Goal: Task Accomplishment & Management: Manage account settings

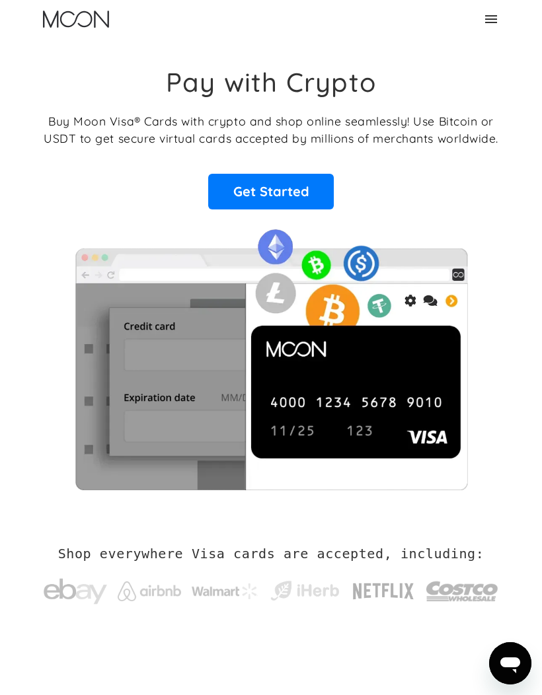
click at [489, 24] on icon at bounding box center [491, 19] width 16 height 16
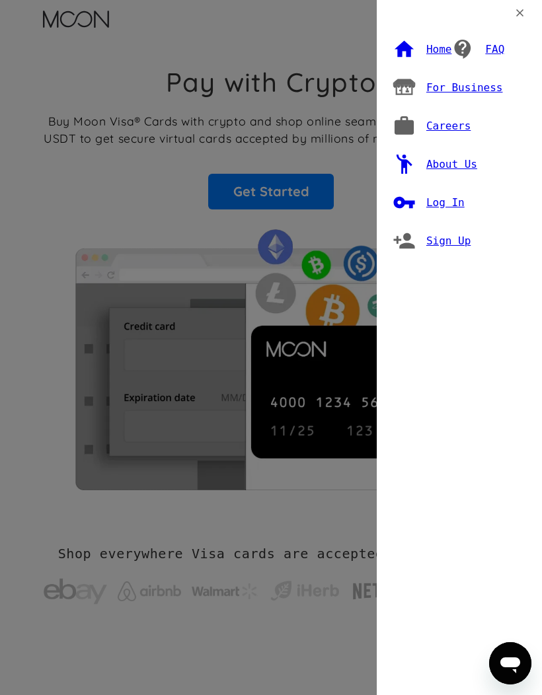
click at [447, 196] on div "Log In" at bounding box center [445, 202] width 38 height 13
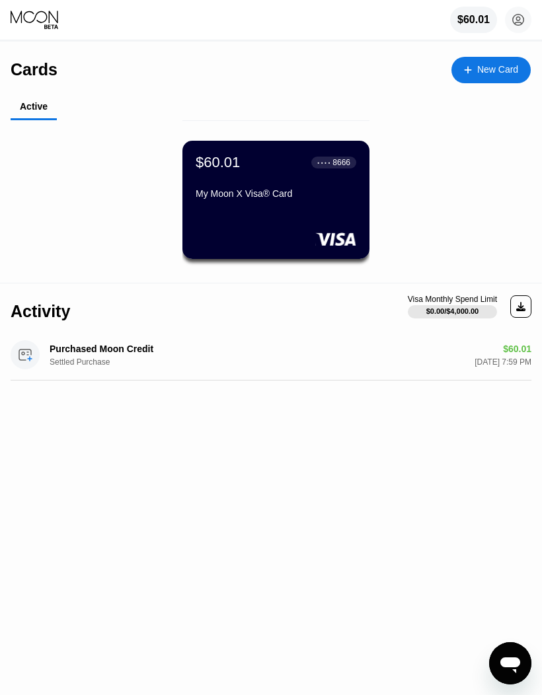
click at [334, 164] on div "8666" at bounding box center [341, 162] width 18 height 9
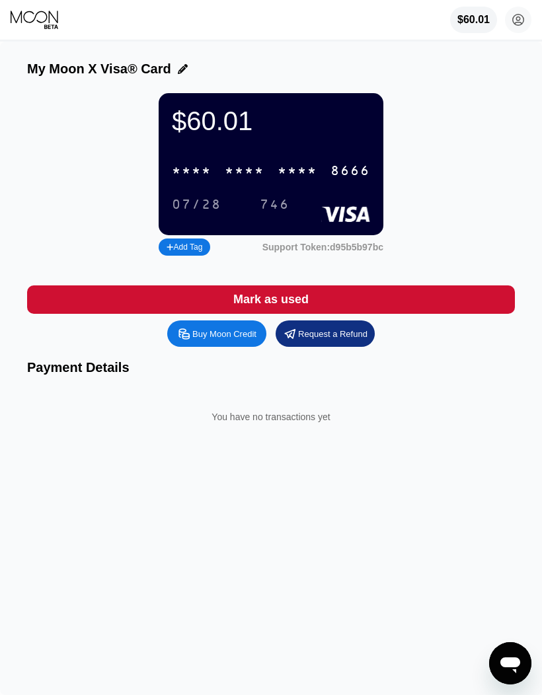
click at [518, 18] on circle at bounding box center [518, 20] width 26 height 26
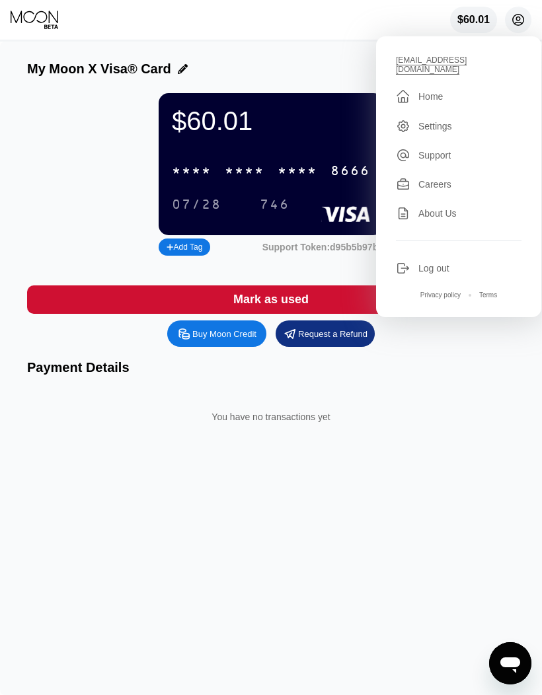
click at [440, 263] on div "Log out" at bounding box center [433, 268] width 31 height 11
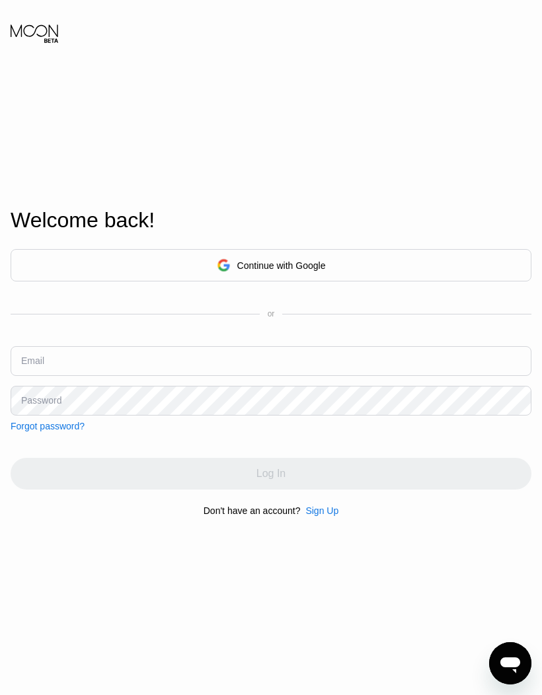
click at [308, 376] on input "text" at bounding box center [271, 361] width 521 height 30
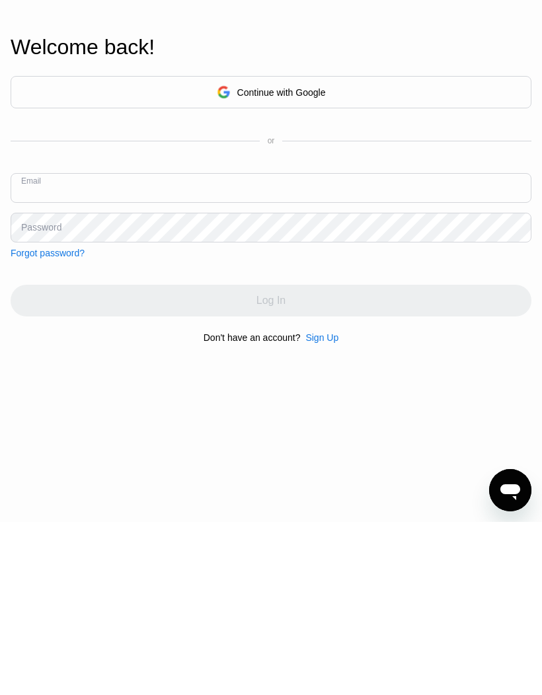
click at [334, 346] on input "text" at bounding box center [271, 361] width 521 height 30
click at [367, 346] on input "text" at bounding box center [271, 361] width 521 height 30
click at [348, 346] on input "text" at bounding box center [271, 361] width 521 height 30
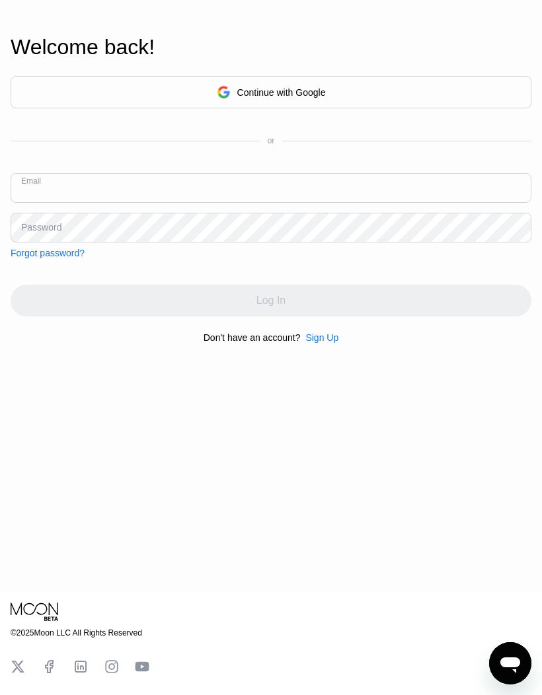
click at [325, 203] on input "text" at bounding box center [271, 188] width 521 height 30
click at [81, 203] on input "Ppp19378@" at bounding box center [271, 188] width 521 height 30
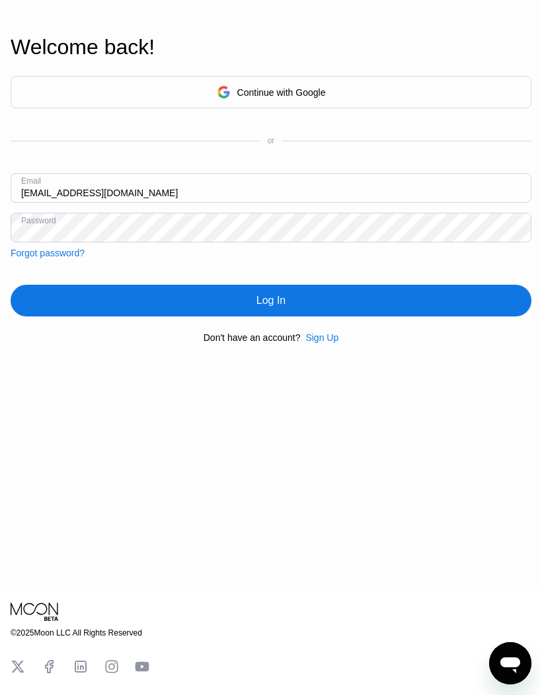
click at [406, 316] on div "Log In" at bounding box center [271, 301] width 521 height 32
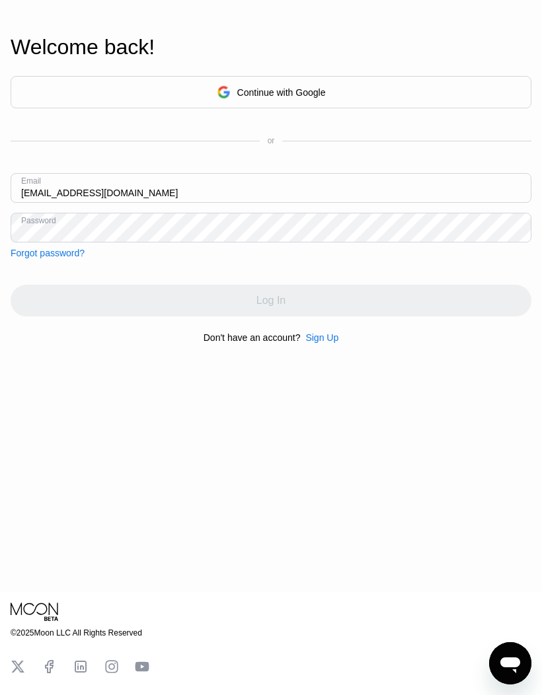
click at [366, 203] on input "Ppp19378@gmail.com" at bounding box center [271, 188] width 521 height 30
type input "P"
click at [74, 203] on input "text" at bounding box center [271, 188] width 521 height 30
type input "Ppp19378@gmail.com"
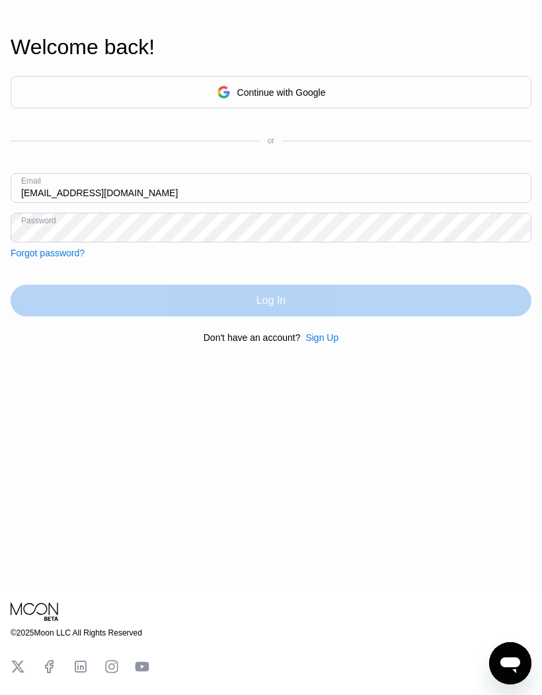
click at [373, 316] on div "Log In" at bounding box center [271, 301] width 521 height 32
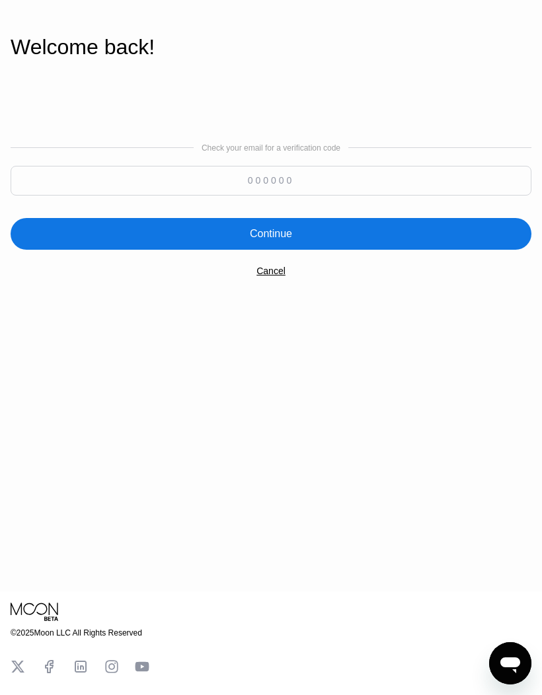
click at [327, 196] on input at bounding box center [271, 181] width 521 height 30
type input "891198"
click at [417, 250] on div "Continue" at bounding box center [271, 234] width 521 height 32
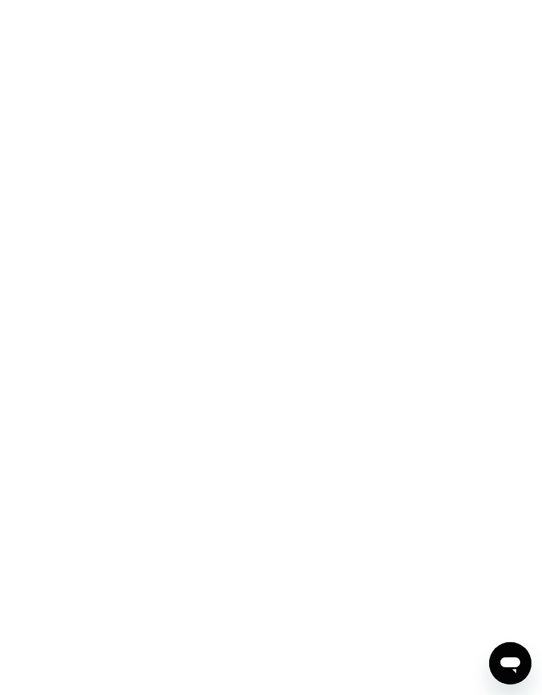
scroll to position [0, 0]
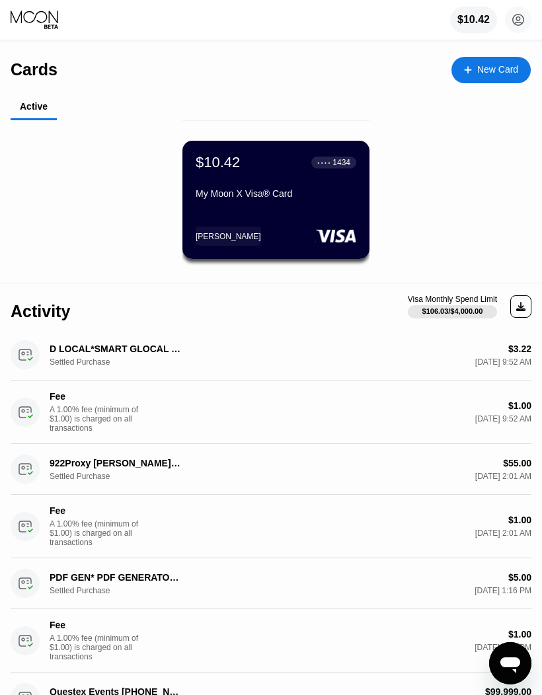
click at [339, 164] on div "1434" at bounding box center [341, 162] width 18 height 9
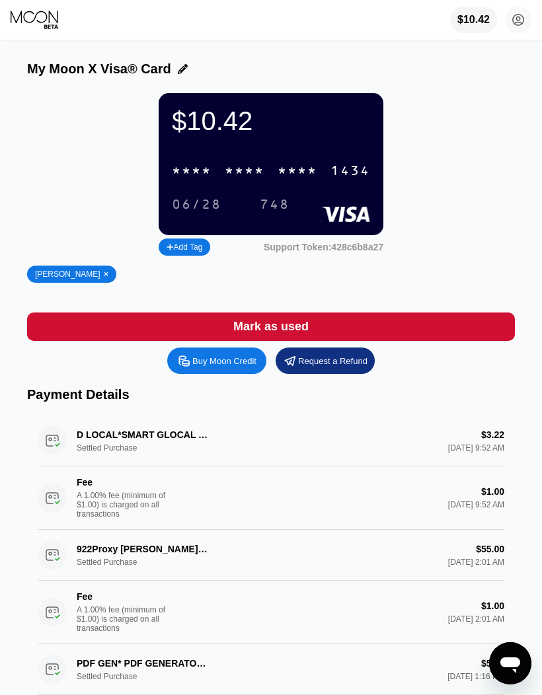
click at [517, 17] on icon at bounding box center [518, 20] width 7 height 7
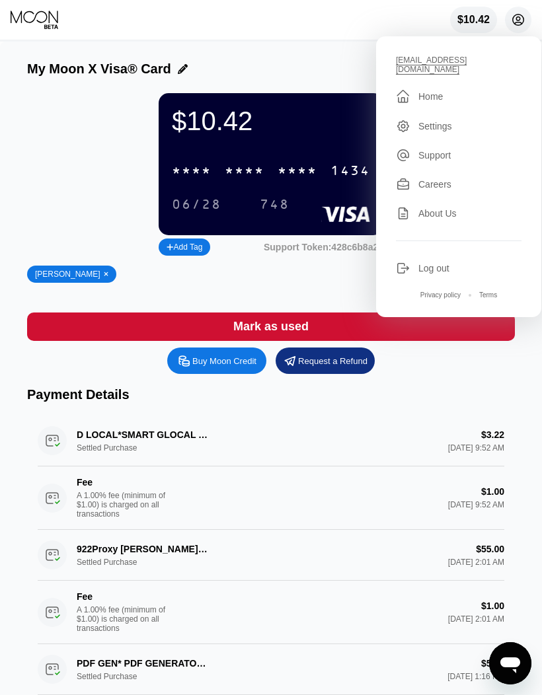
click at [440, 263] on div "Log out" at bounding box center [433, 268] width 31 height 11
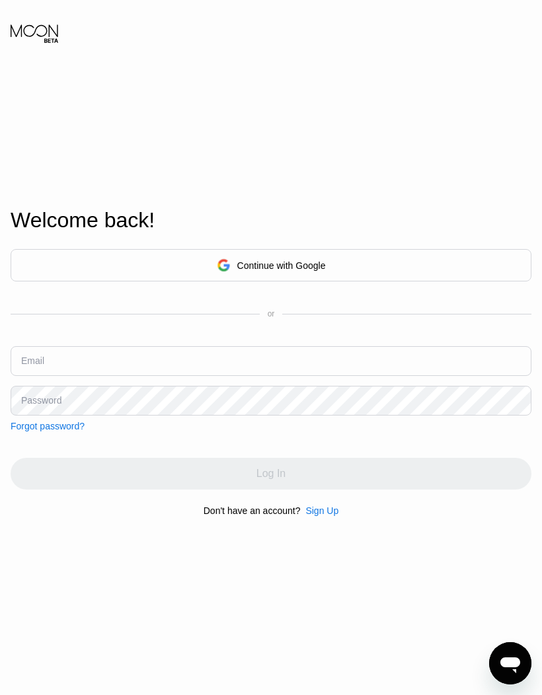
click at [283, 376] on input "text" at bounding box center [271, 361] width 521 height 30
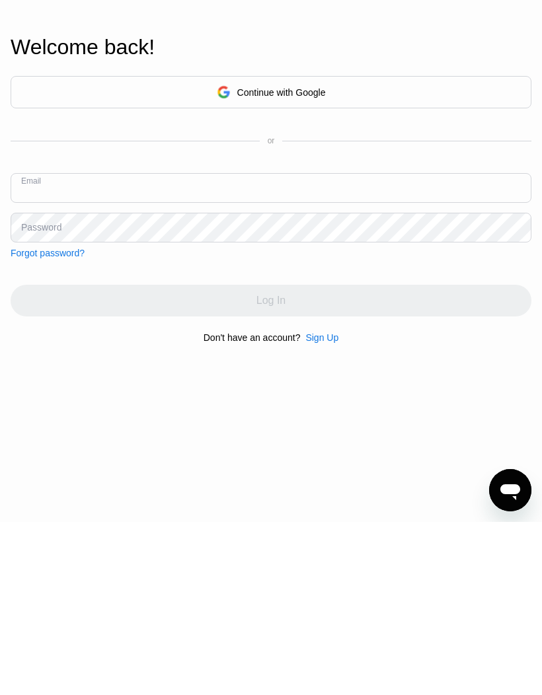
scroll to position [173, 0]
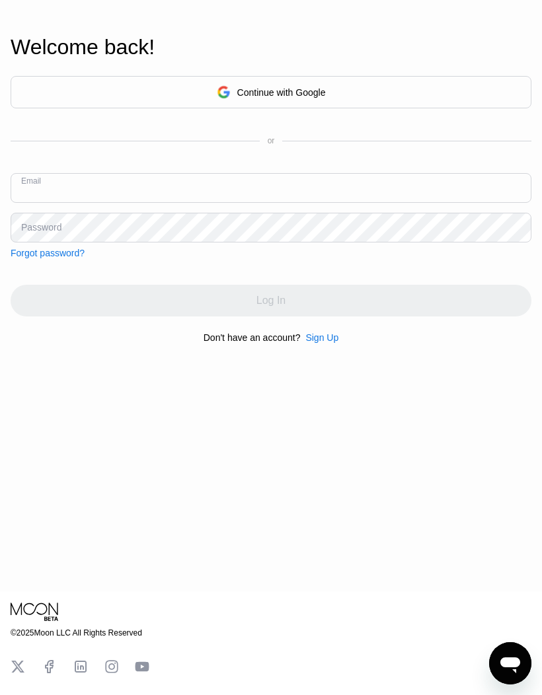
paste input "todd97468@gmail.com"
type input "todd97468@gmail.com"
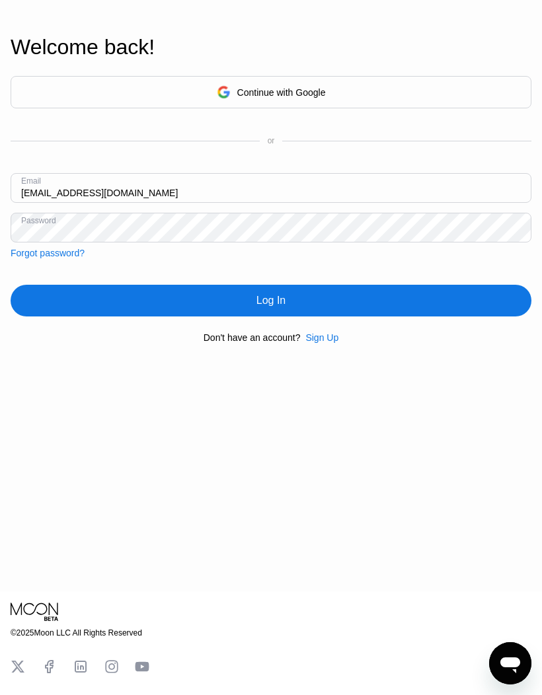
click at [417, 316] on div "Log In" at bounding box center [271, 301] width 521 height 32
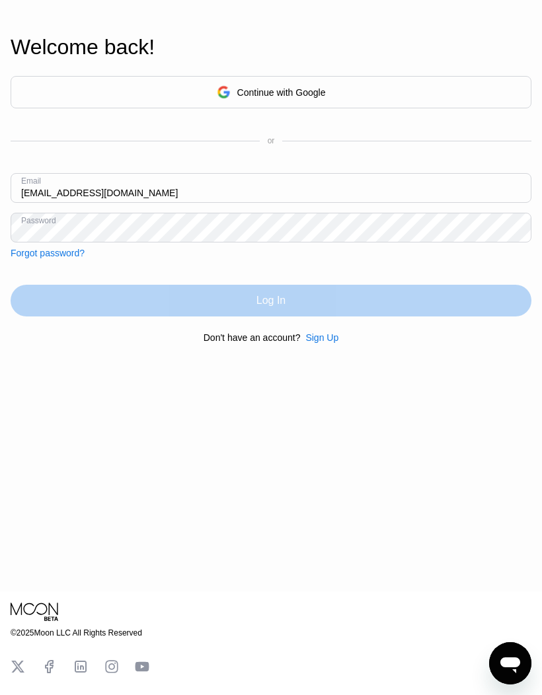
click at [400, 316] on div "Log In" at bounding box center [271, 301] width 521 height 32
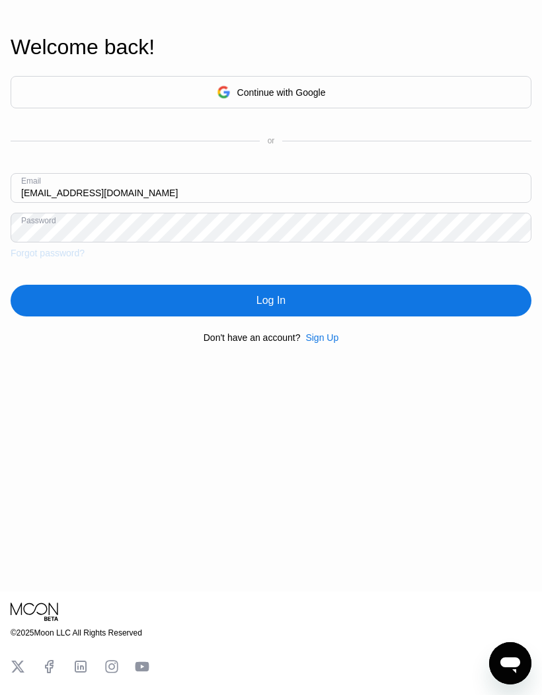
click at [44, 258] on div "Forgot password?" at bounding box center [48, 253] width 74 height 11
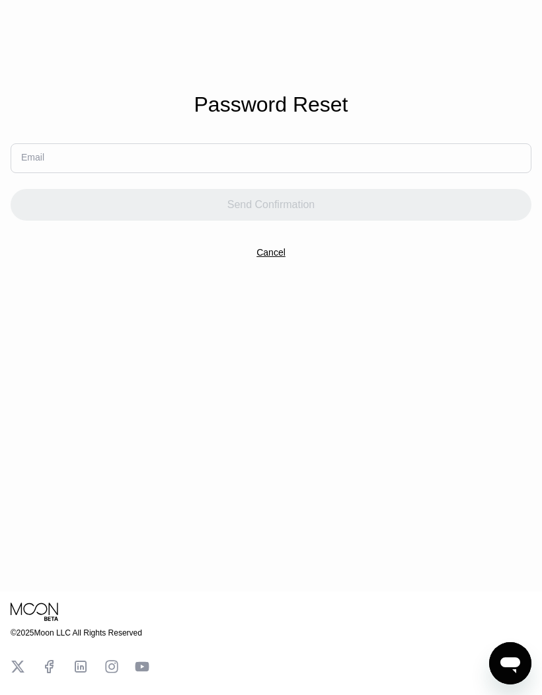
click at [34, 173] on input "text" at bounding box center [271, 158] width 521 height 30
paste input "todd97468@gmail.com"
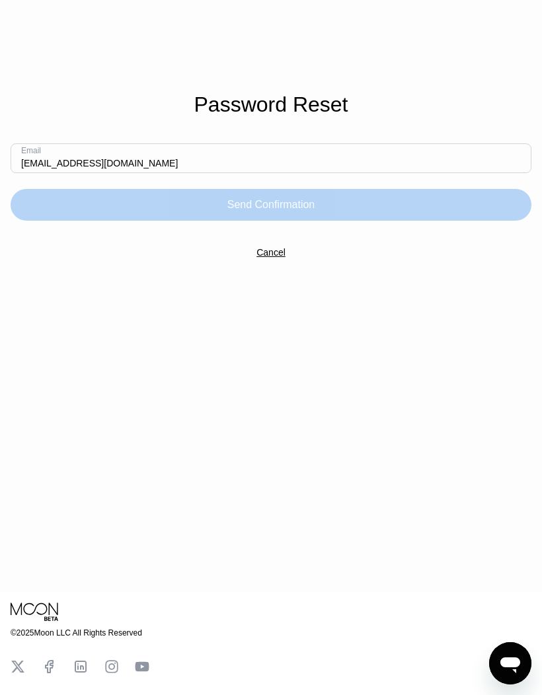
type input "todd97468@gmail.com"
click at [384, 221] on div "Send Confirmation" at bounding box center [271, 205] width 521 height 32
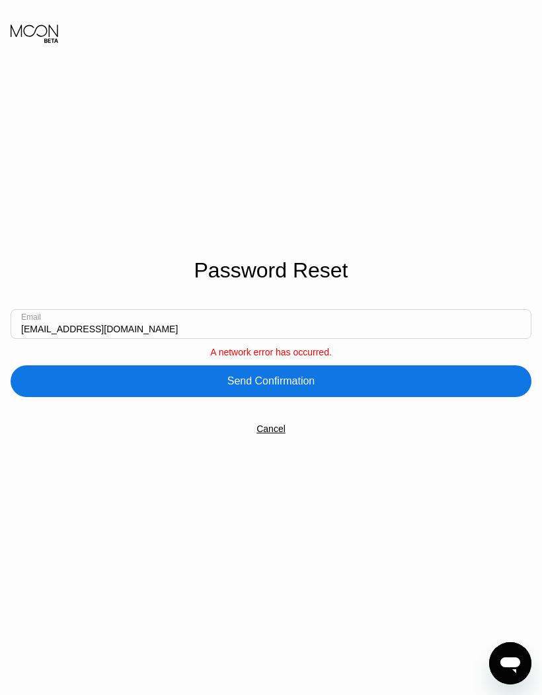
click at [278, 434] on div "Cancel" at bounding box center [270, 428] width 29 height 11
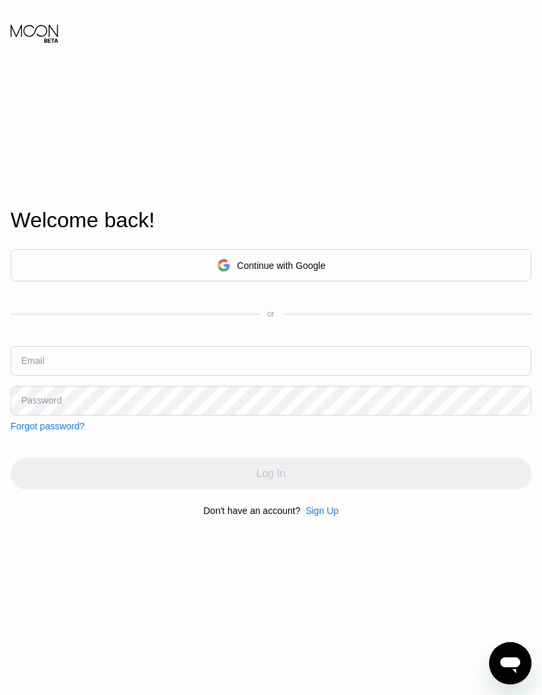
click at [301, 376] on input "text" at bounding box center [271, 361] width 521 height 30
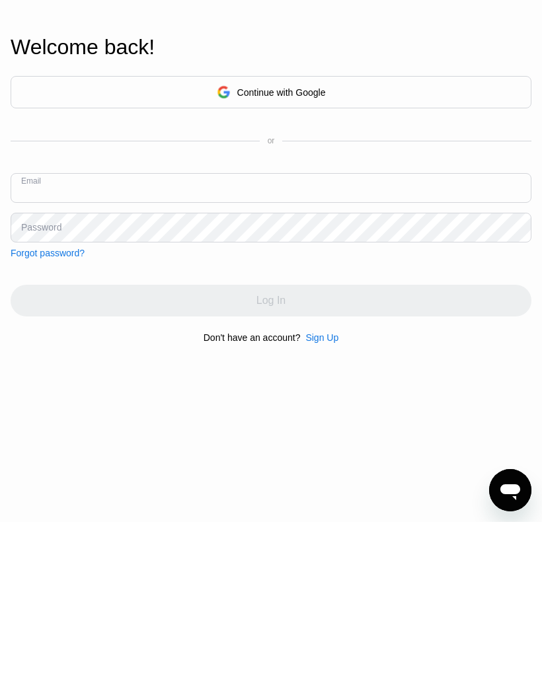
paste input "[EMAIL_ADDRESS][DOMAIN_NAME]"
type input "[EMAIL_ADDRESS][DOMAIN_NAME]"
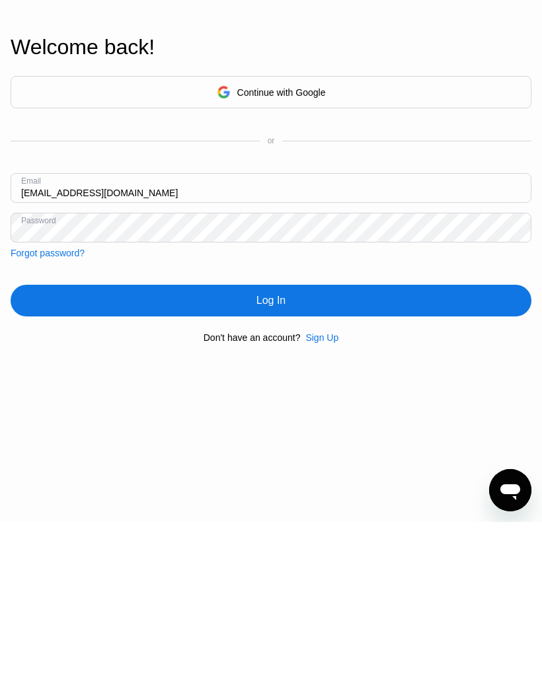
click at [404, 458] on div "Log In" at bounding box center [271, 474] width 521 height 32
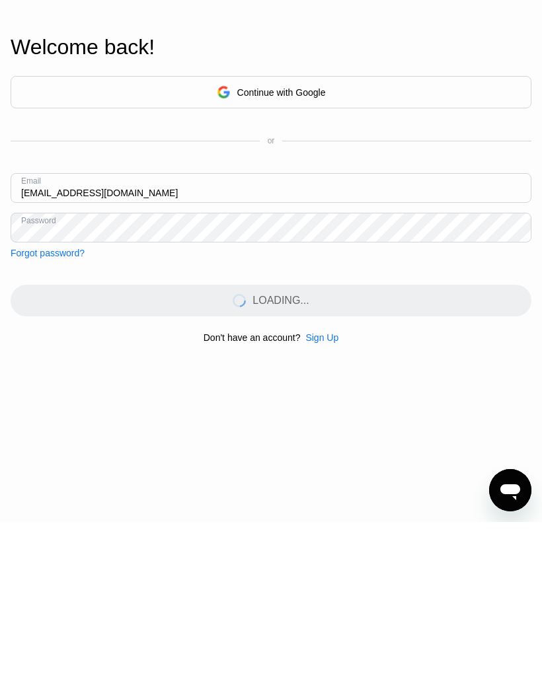
scroll to position [173, 0]
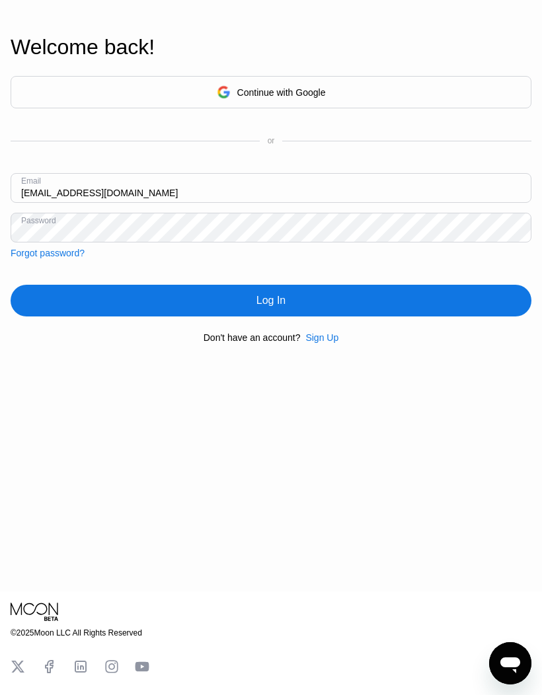
click at [408, 316] on div "Log In" at bounding box center [271, 301] width 521 height 32
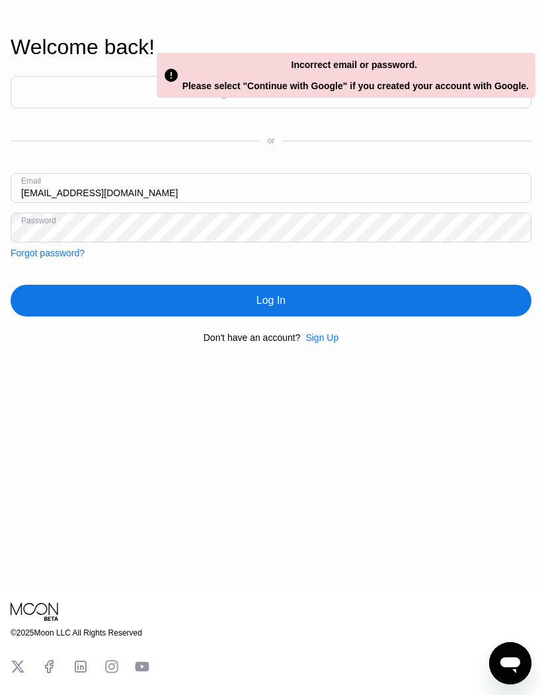
click at [48, 258] on div "Forgot password?" at bounding box center [48, 253] width 74 height 11
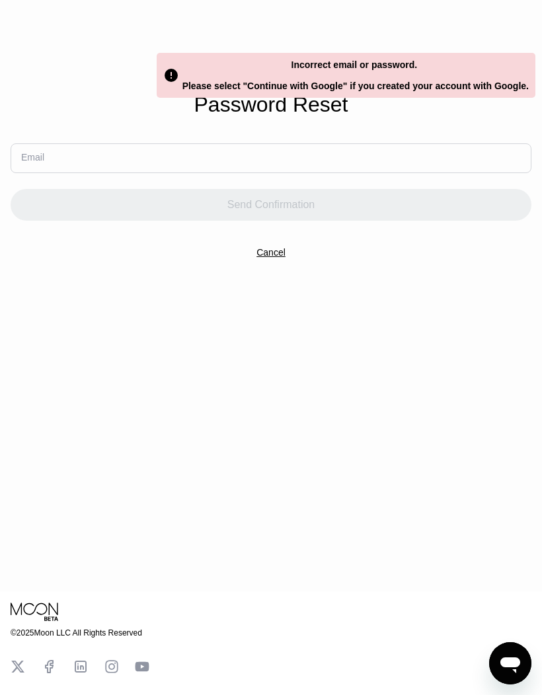
click at [48, 173] on input "text" at bounding box center [271, 158] width 521 height 30
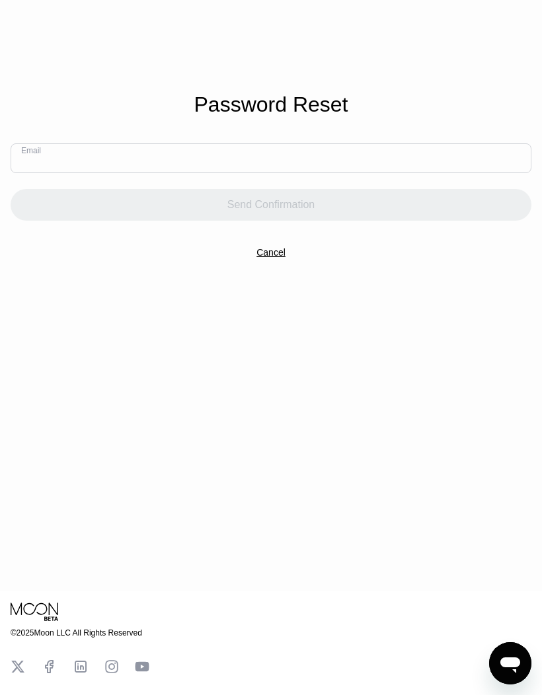
type input "ppp19378@gmail.com"
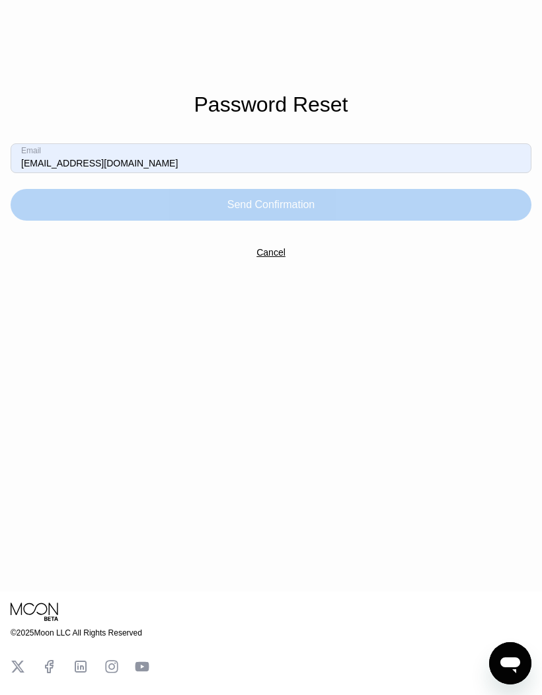
click at [394, 221] on div "Send Confirmation" at bounding box center [271, 205] width 521 height 32
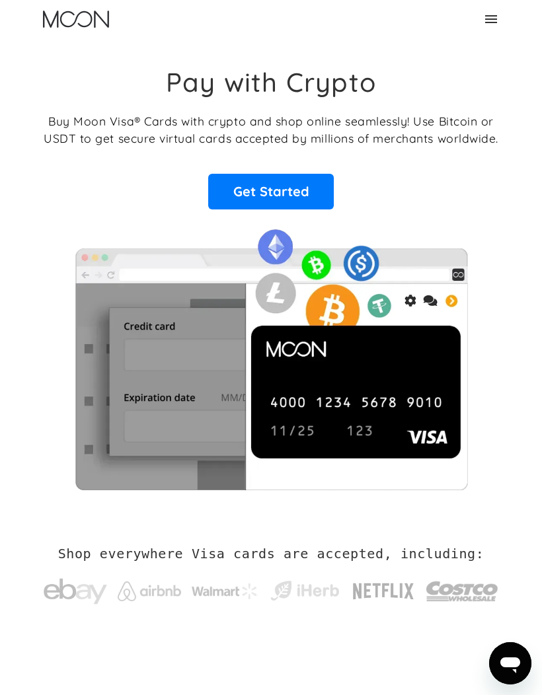
click at [494, 22] on icon at bounding box center [491, 19] width 12 height 8
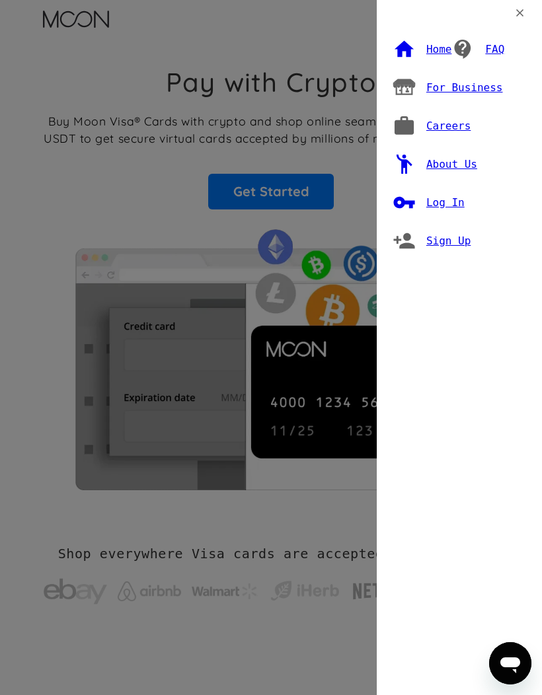
click at [450, 196] on div "Log In" at bounding box center [445, 202] width 38 height 13
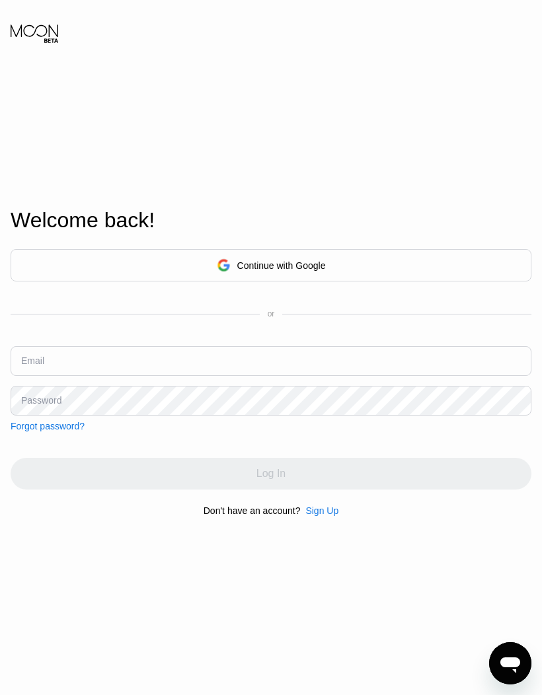
click at [40, 431] on div "Forgot password?" at bounding box center [48, 426] width 74 height 11
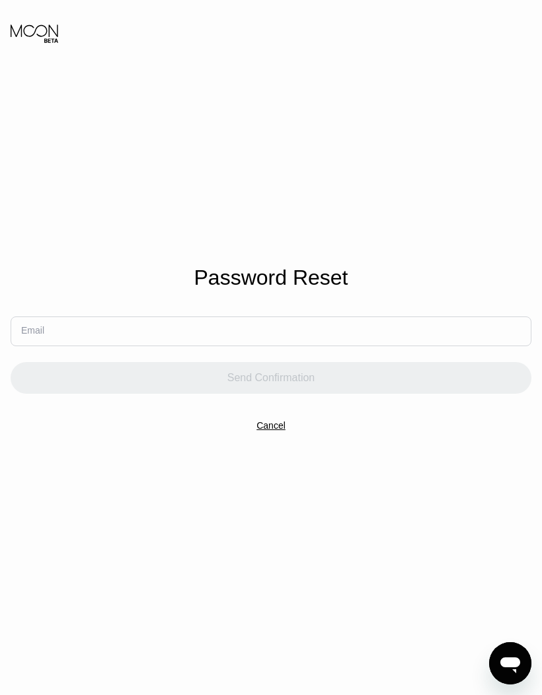
click at [51, 346] on input "text" at bounding box center [271, 331] width 521 height 30
paste input "[EMAIL_ADDRESS][DOMAIN_NAME]"
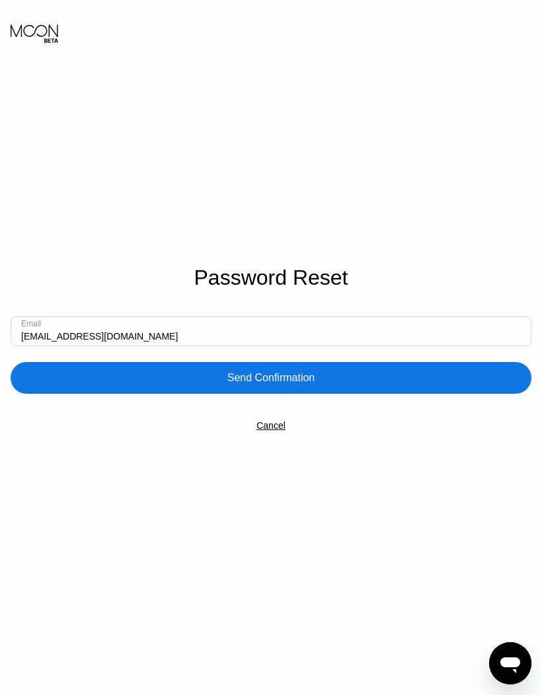
type input "[EMAIL_ADDRESS][DOMAIN_NAME]"
click at [399, 394] on div "Send Confirmation" at bounding box center [271, 378] width 521 height 32
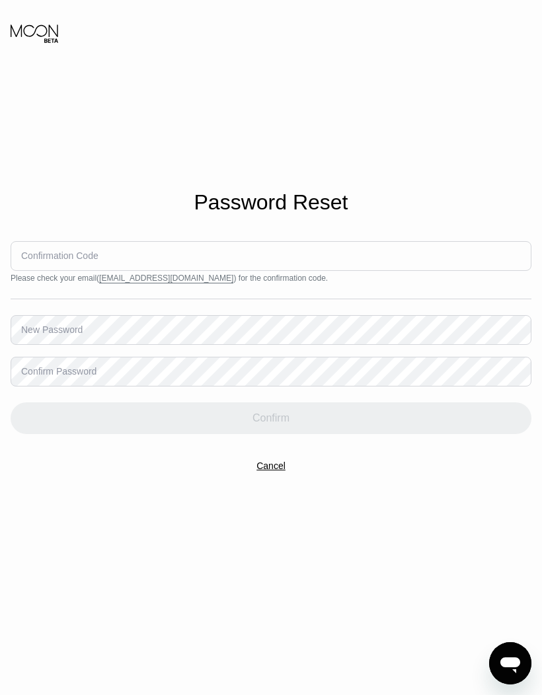
click at [52, 271] on input at bounding box center [271, 256] width 521 height 30
paste input "550587"
type input "550587"
click at [46, 335] on div "New Password" at bounding box center [51, 329] width 61 height 11
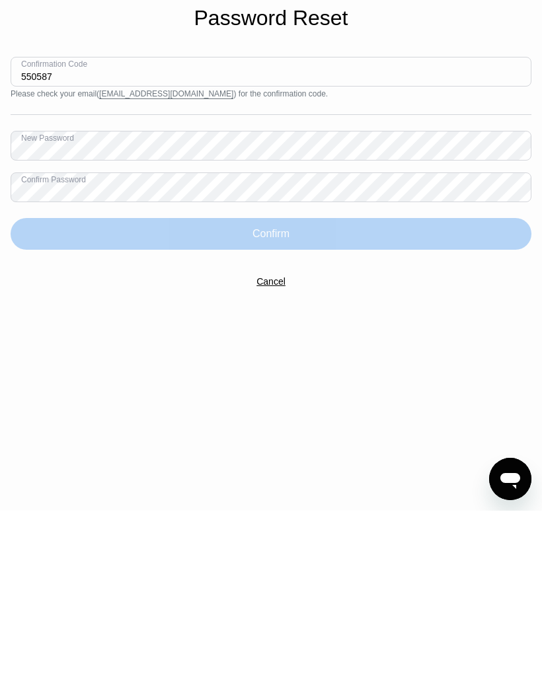
click at [421, 402] on div "Confirm" at bounding box center [271, 418] width 521 height 32
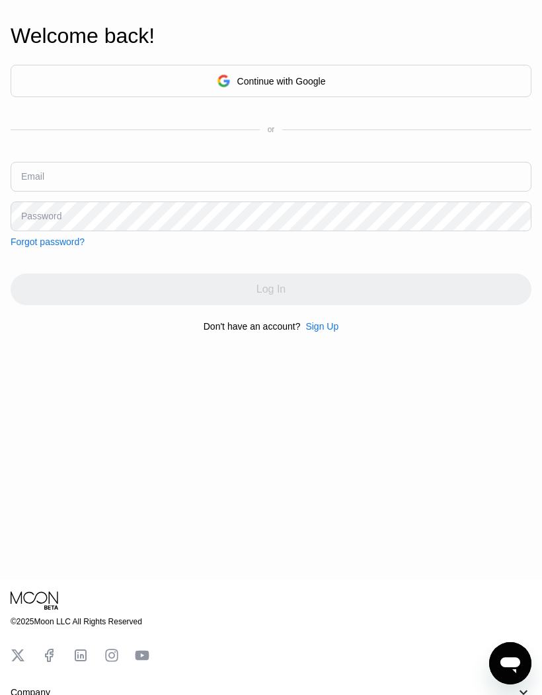
click at [40, 182] on div "Email" at bounding box center [32, 176] width 23 height 11
click at [39, 182] on div "Email" at bounding box center [32, 176] width 23 height 11
click at [57, 192] on input "text" at bounding box center [271, 177] width 521 height 30
paste input "[EMAIL_ADDRESS][DOMAIN_NAME]"
type input "[EMAIL_ADDRESS][DOMAIN_NAME]"
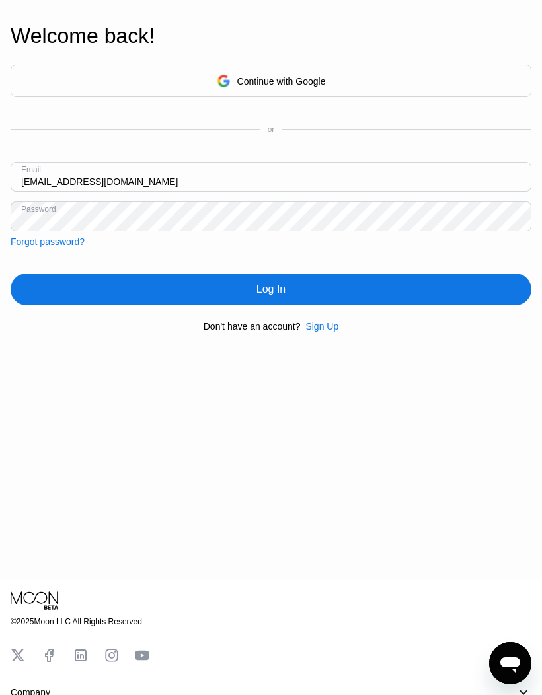
click at [84, 305] on div "Log In" at bounding box center [271, 289] width 521 height 32
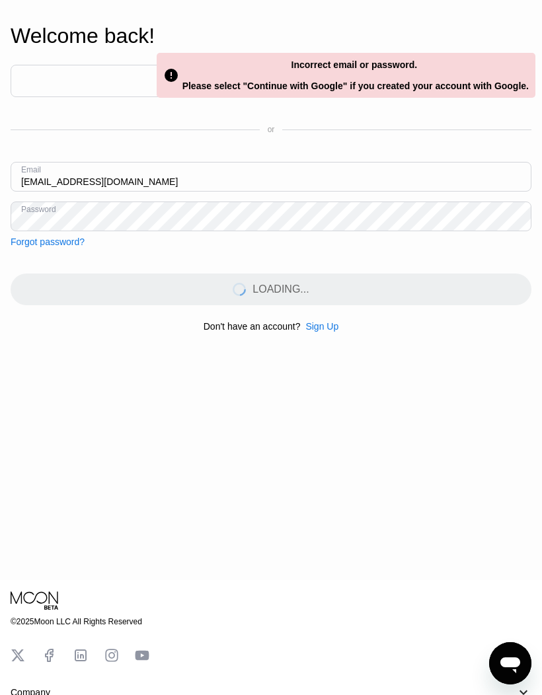
click at [536, 546] on div "Welcome back! Continue with Google or Email todd97468@gmail.com Password Forgot…" at bounding box center [271, 178] width 542 height 764
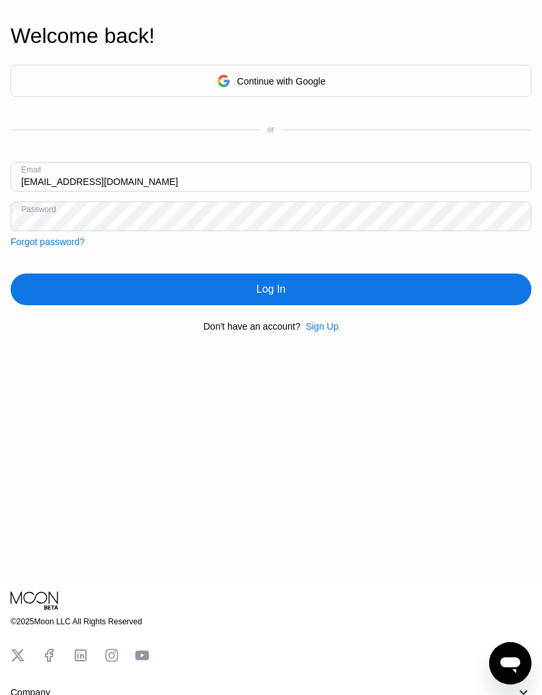
click at [83, 305] on div "Log In" at bounding box center [271, 289] width 521 height 32
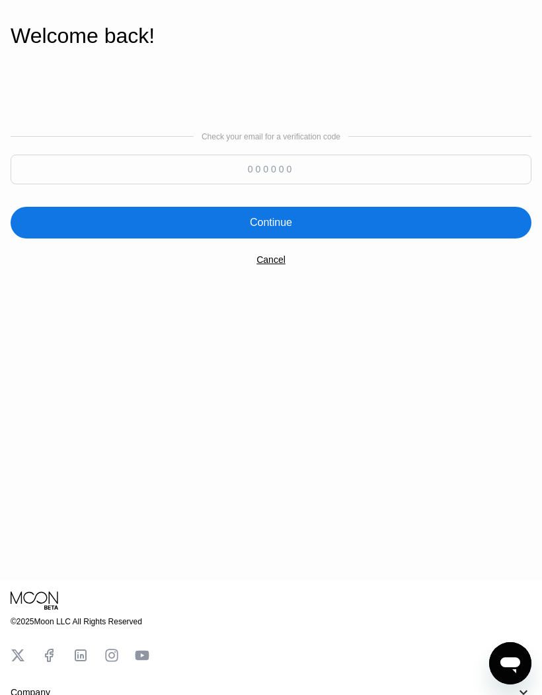
click at [126, 184] on input at bounding box center [271, 170] width 521 height 30
click at [242, 184] on input at bounding box center [271, 170] width 521 height 30
paste input "579699"
type input "579699"
click at [431, 238] on div "Continue" at bounding box center [271, 223] width 521 height 32
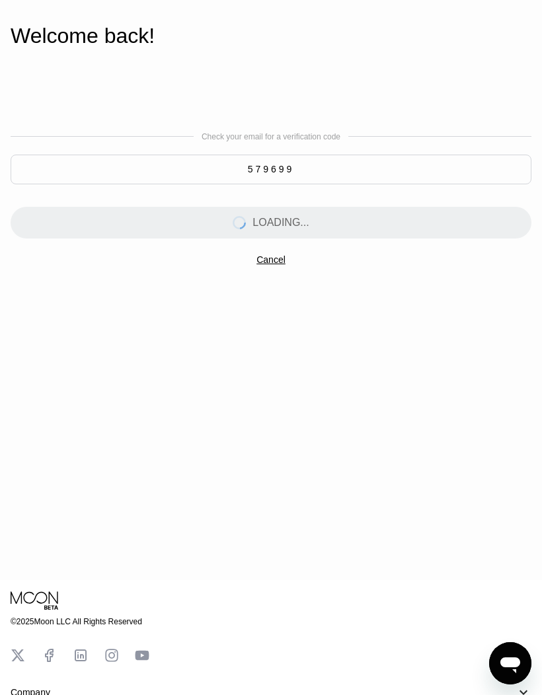
scroll to position [0, 0]
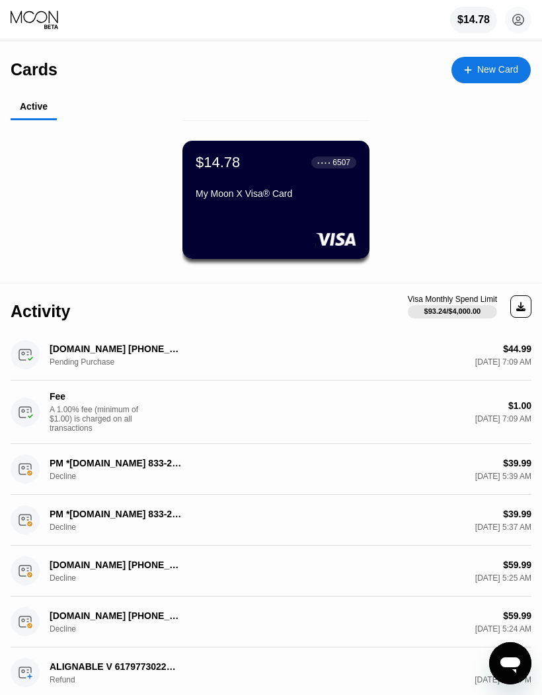
click at [315, 176] on div "$14.78 ● ● ● ● 6507 My Moon X Visa® Card" at bounding box center [276, 179] width 161 height 50
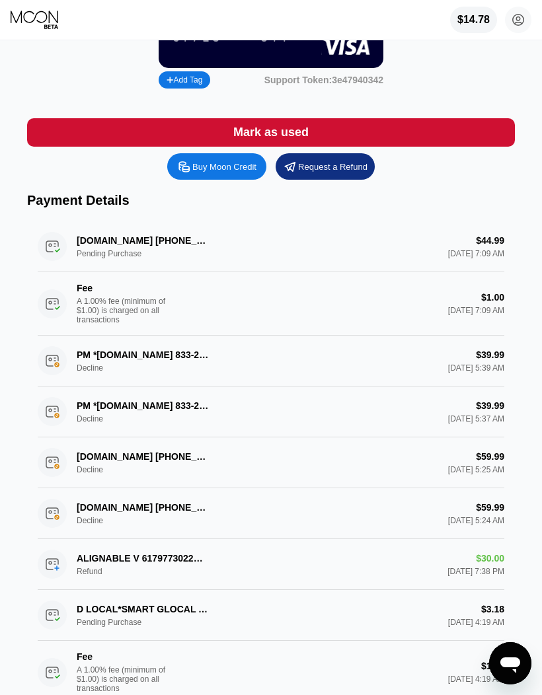
scroll to position [166, 0]
